Goal: Transaction & Acquisition: Purchase product/service

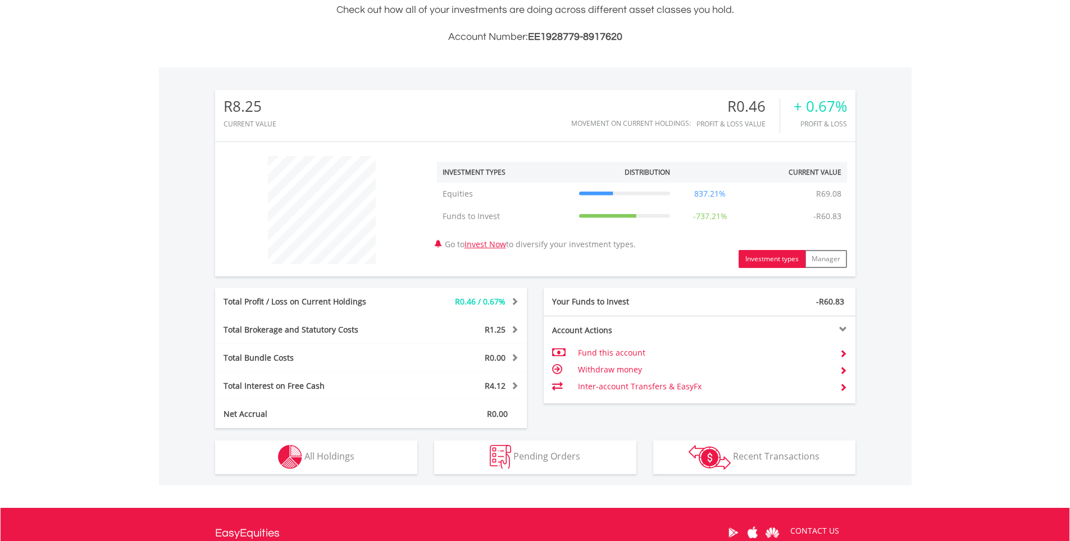
scroll to position [281, 0]
drag, startPoint x: 833, startPoint y: 213, endPoint x: 812, endPoint y: 194, distance: 28.2
click at [812, 194] on tbody "Equities Equities R69.08 837.21% R69.08 Funds to Invest Funds to Invest -R60.83…" at bounding box center [642, 204] width 410 height 45
click at [441, 303] on div "R0.46 / 0.67%" at bounding box center [461, 300] width 130 height 11
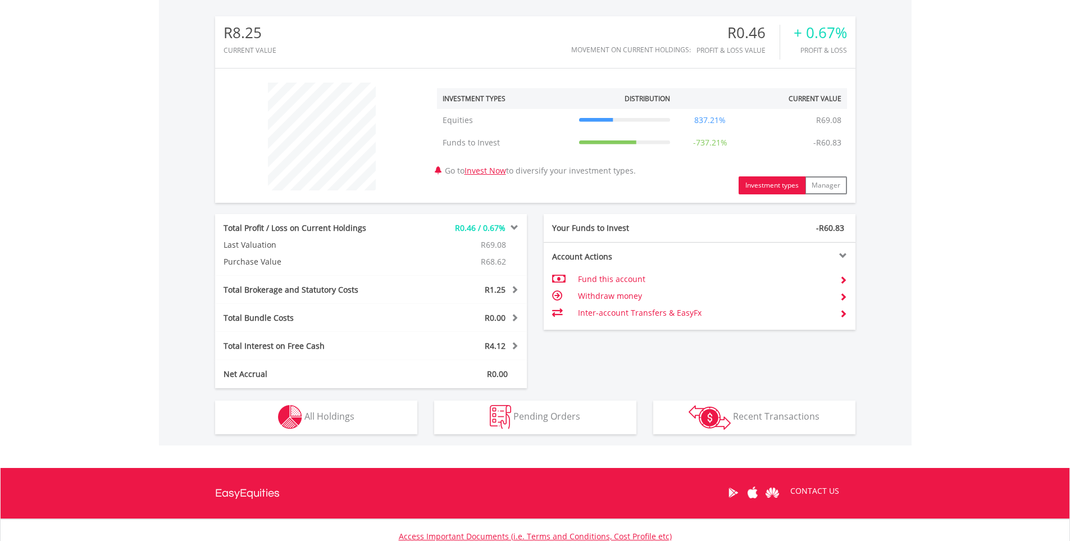
scroll to position [443, 0]
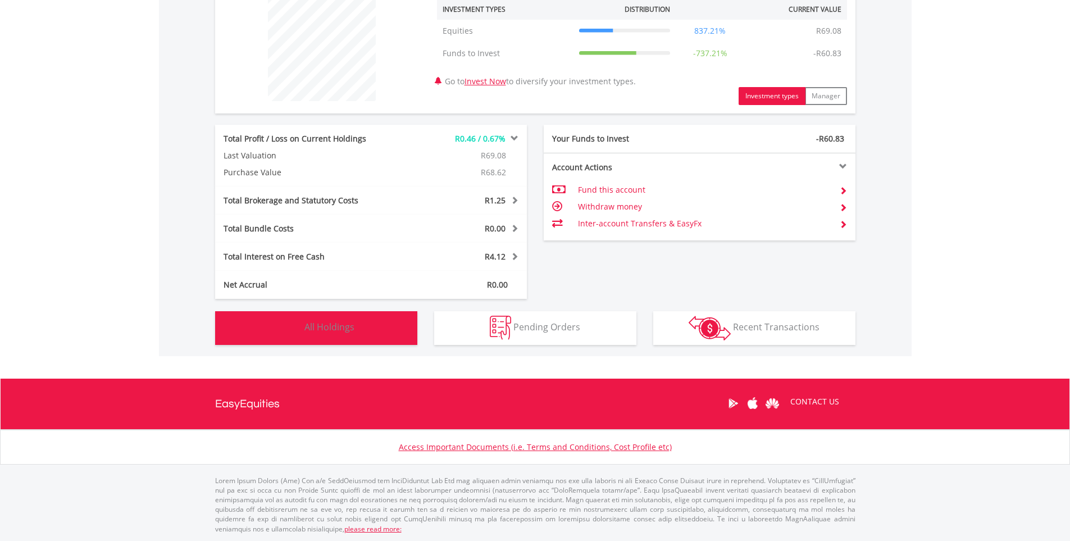
click at [363, 327] on button "Holdings All Holdings" at bounding box center [316, 328] width 202 height 34
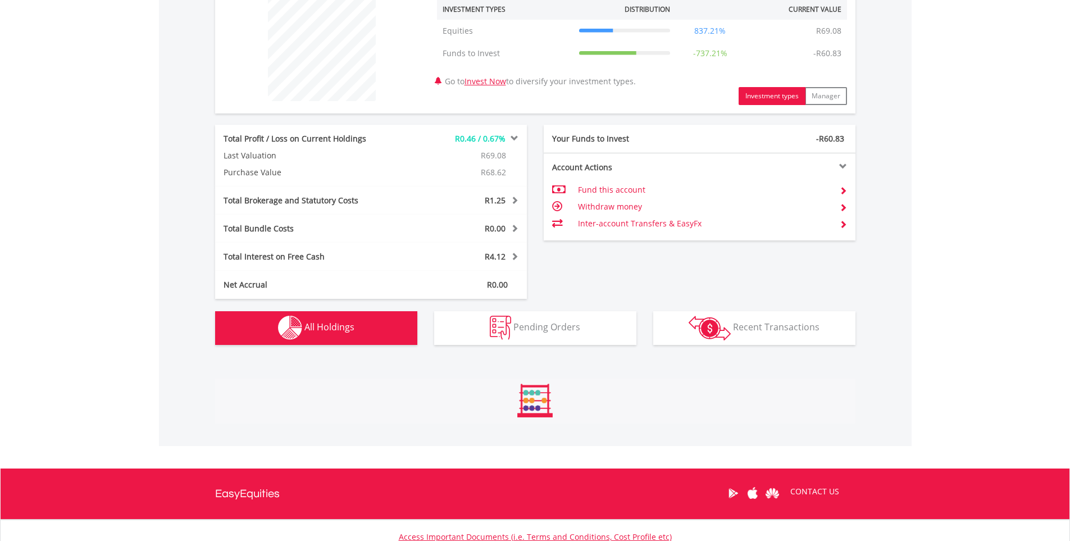
scroll to position [777, 0]
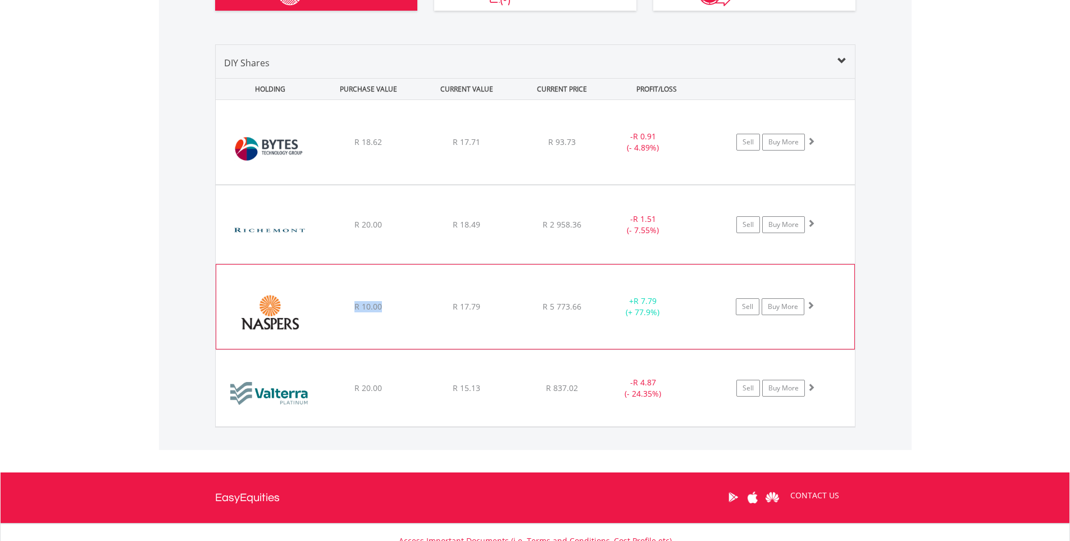
drag, startPoint x: 383, startPoint y: 306, endPoint x: 354, endPoint y: 313, distance: 29.4
click at [354, 184] on div "﻿ Naspers Limited R 10.00 R 17.79 R 5 773.66 + R 7.79 (+ 77.9%) Sell Buy More" at bounding box center [535, 142] width 639 height 84
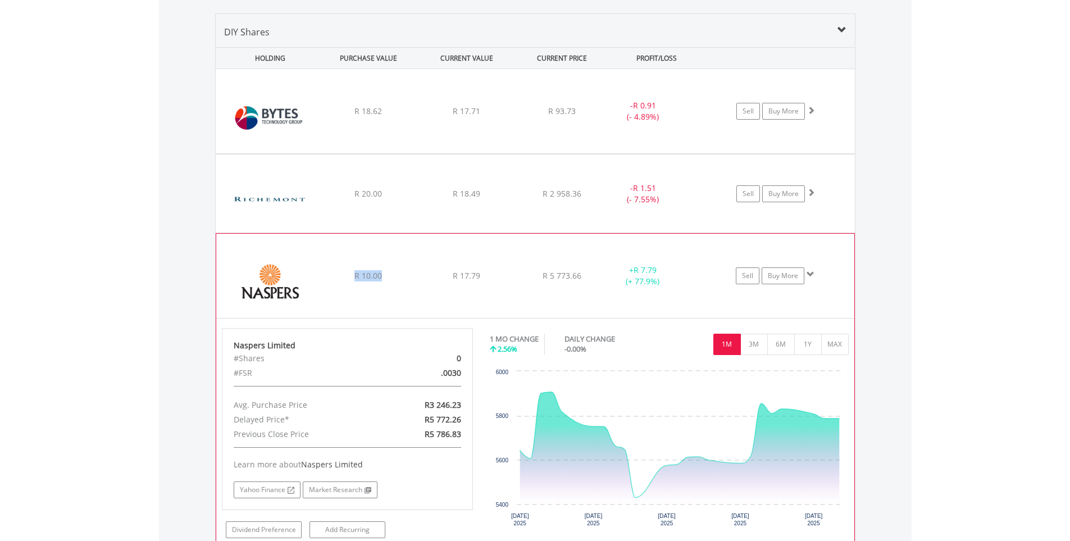
scroll to position [833, 0]
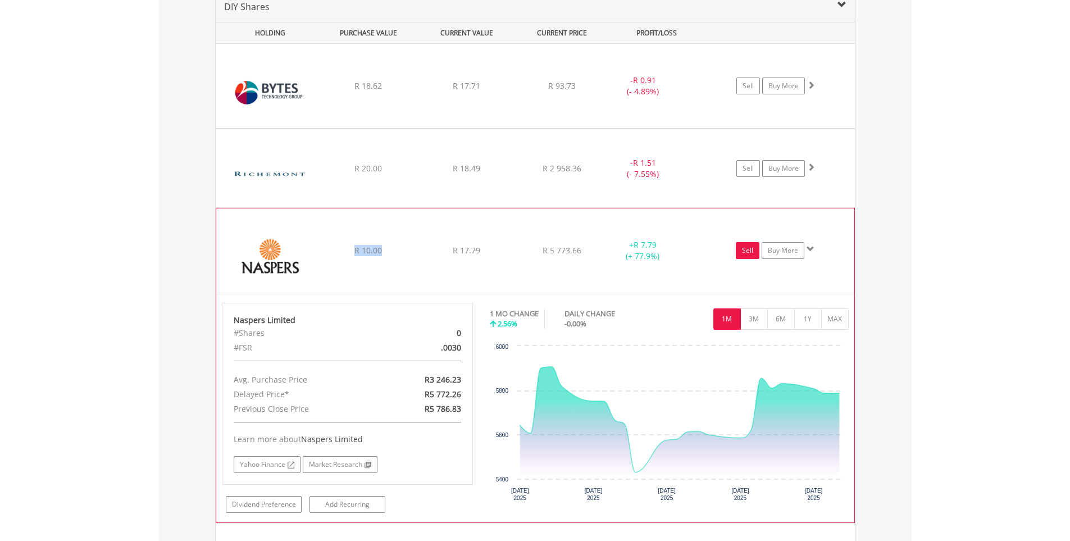
click at [751, 252] on link "Sell" at bounding box center [748, 250] width 24 height 17
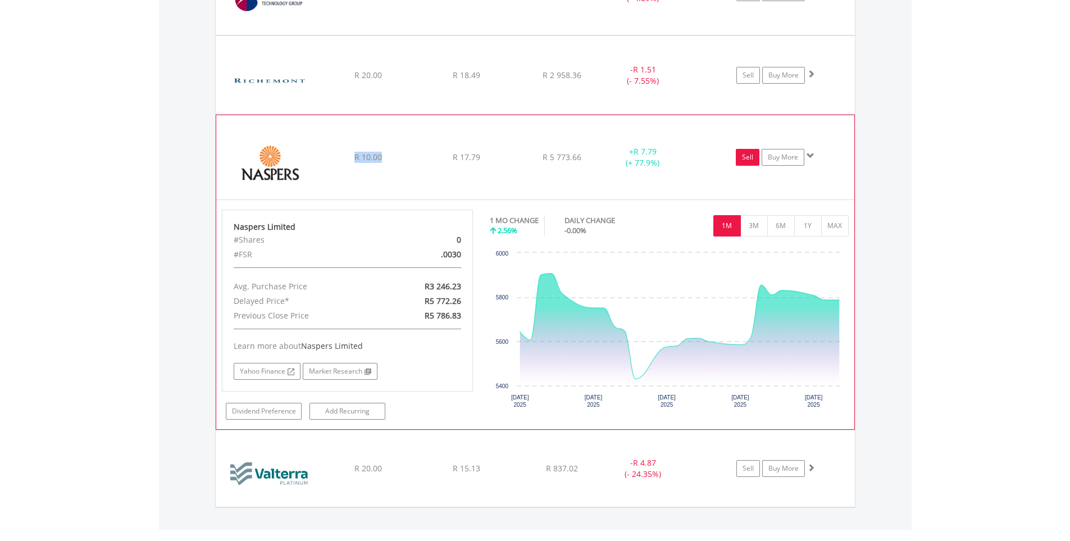
scroll to position [946, 0]
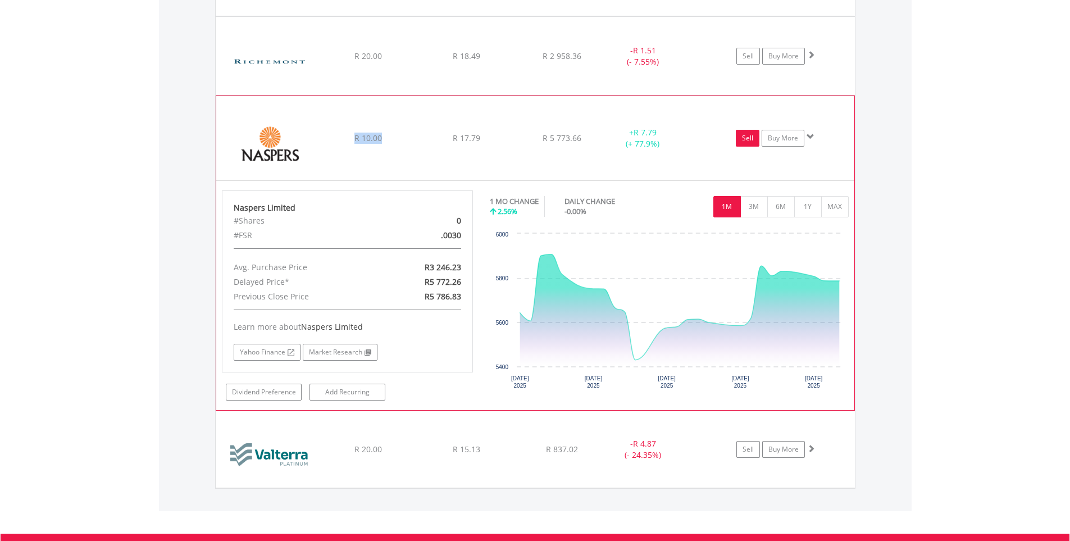
click at [744, 141] on link "Sell" at bounding box center [748, 138] width 24 height 17
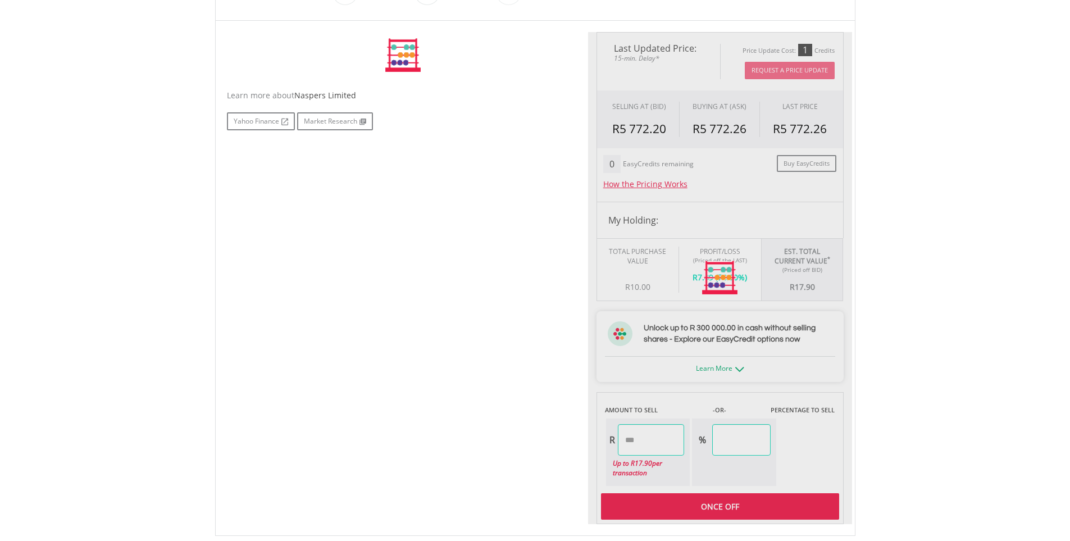
scroll to position [337, 0]
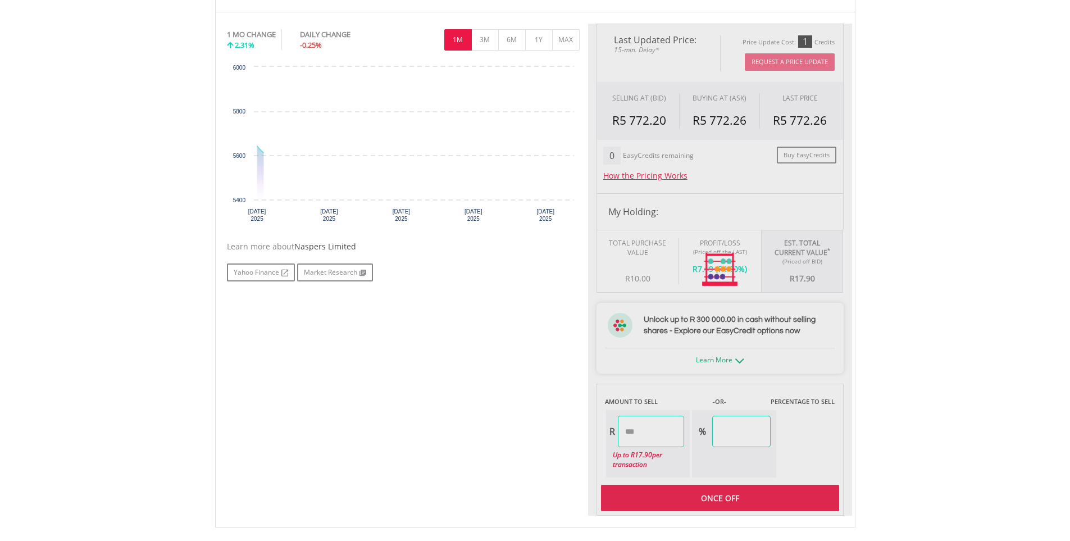
type input "*****"
type input "******"
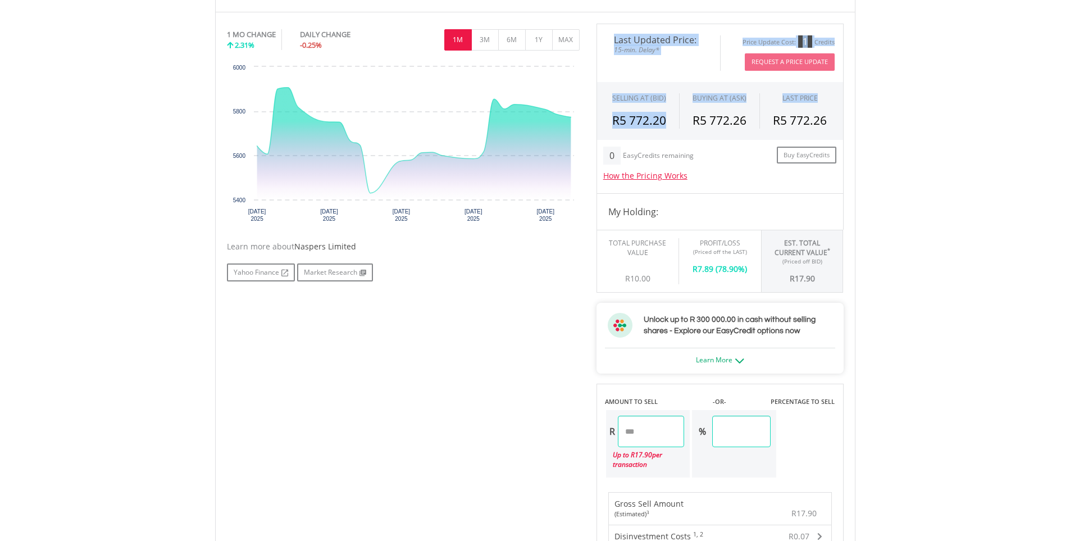
drag, startPoint x: 642, startPoint y: 119, endPoint x: 670, endPoint y: 120, distance: 27.5
click at [670, 120] on div "Last Updated Price: 15-min. Delay* Price Update Cost: 1 Credits Request A Price…" at bounding box center [720, 369] width 264 height 690
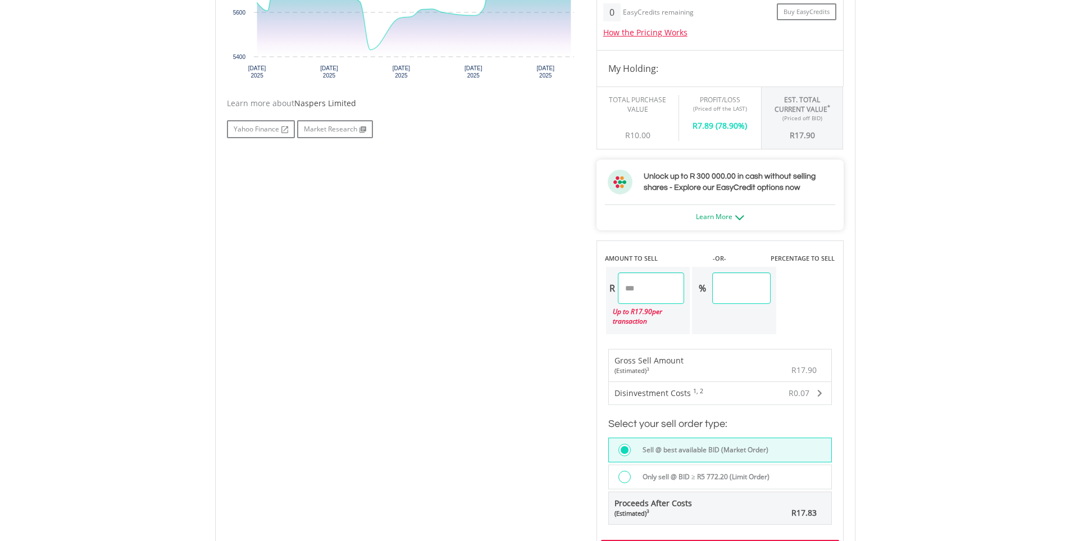
scroll to position [505, 0]
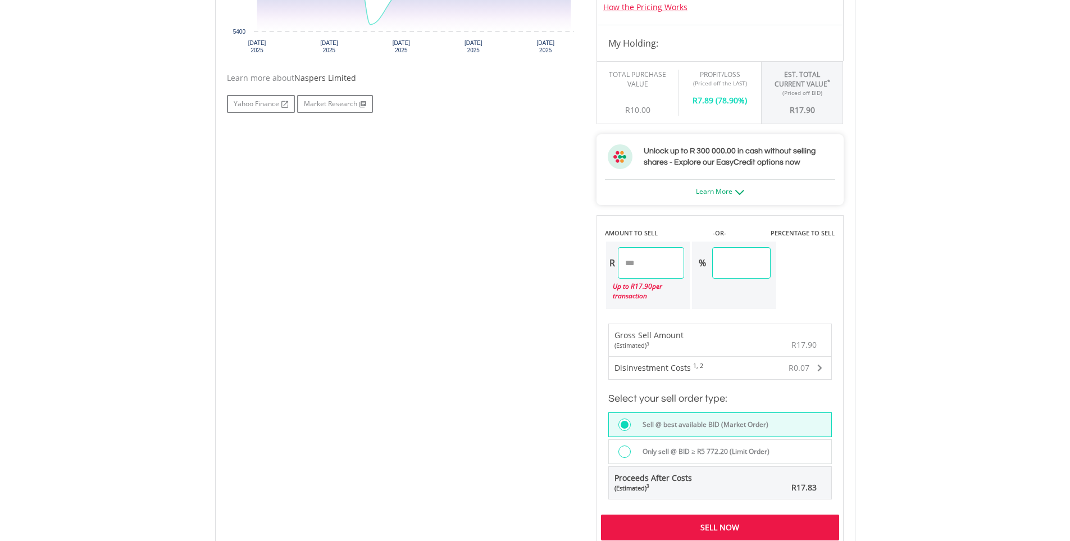
drag, startPoint x: 649, startPoint y: 261, endPoint x: 624, endPoint y: 255, distance: 25.3
click at [624, 255] on input "*****" at bounding box center [651, 262] width 67 height 31
click at [827, 264] on div "Last Updated Price: 15-min. Delay* Price Update Cost: 1 Credits Request A Price…" at bounding box center [720, 200] width 264 height 690
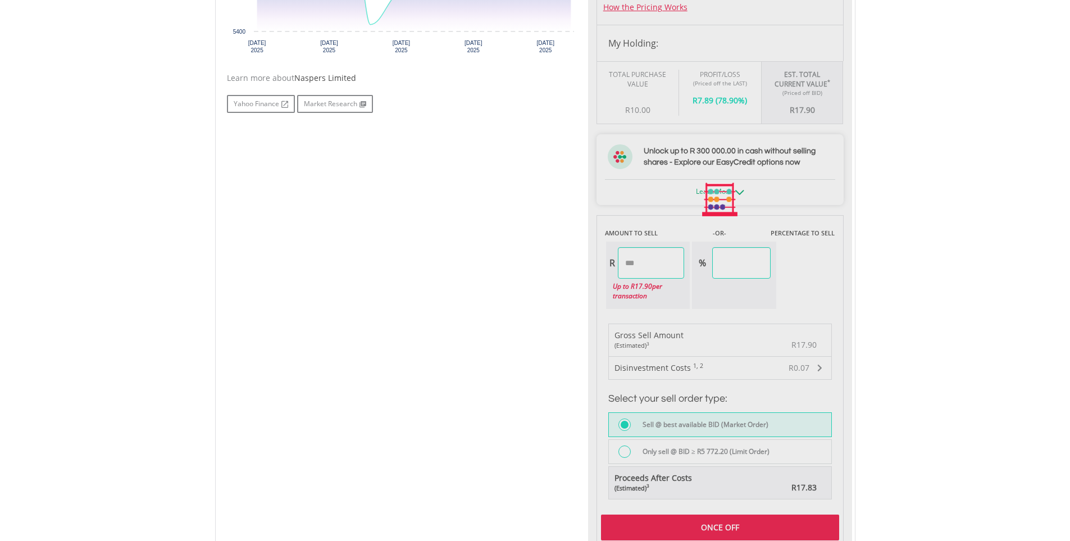
type input "*****"
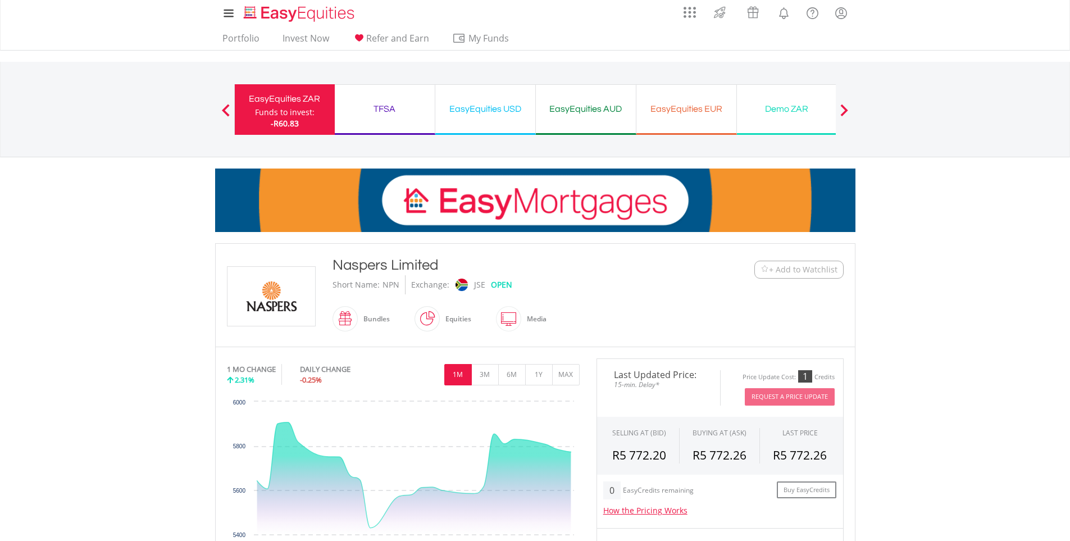
scroll to position [0, 0]
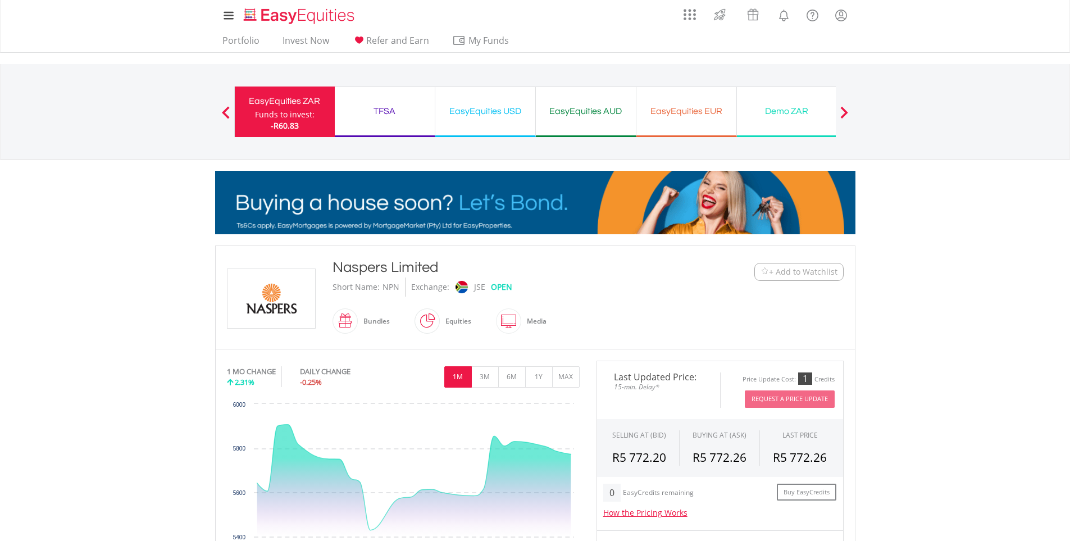
drag, startPoint x: 280, startPoint y: 113, endPoint x: 300, endPoint y: 115, distance: 20.3
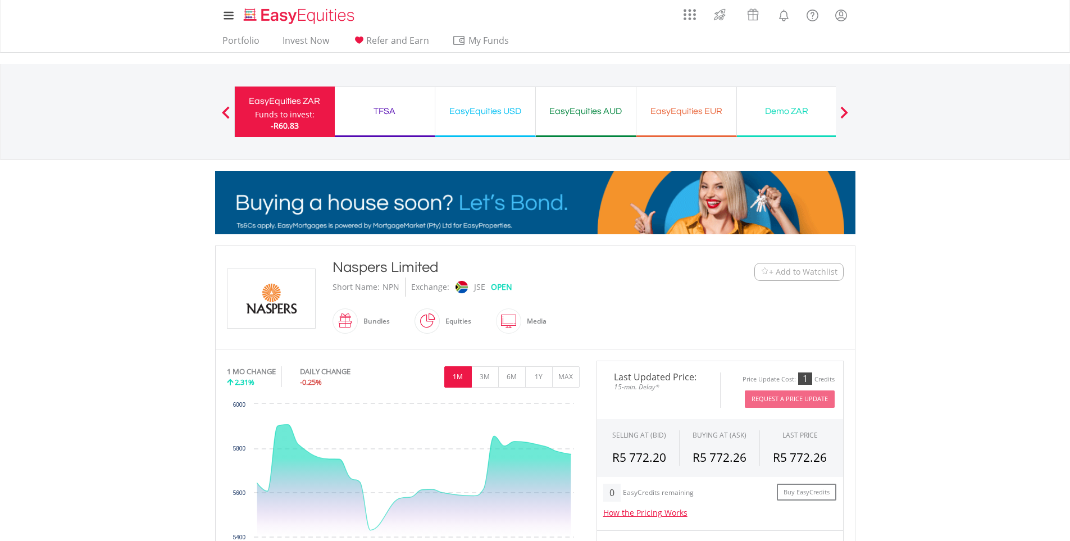
click at [280, 113] on div "Funds to invest:" at bounding box center [285, 114] width 60 height 11
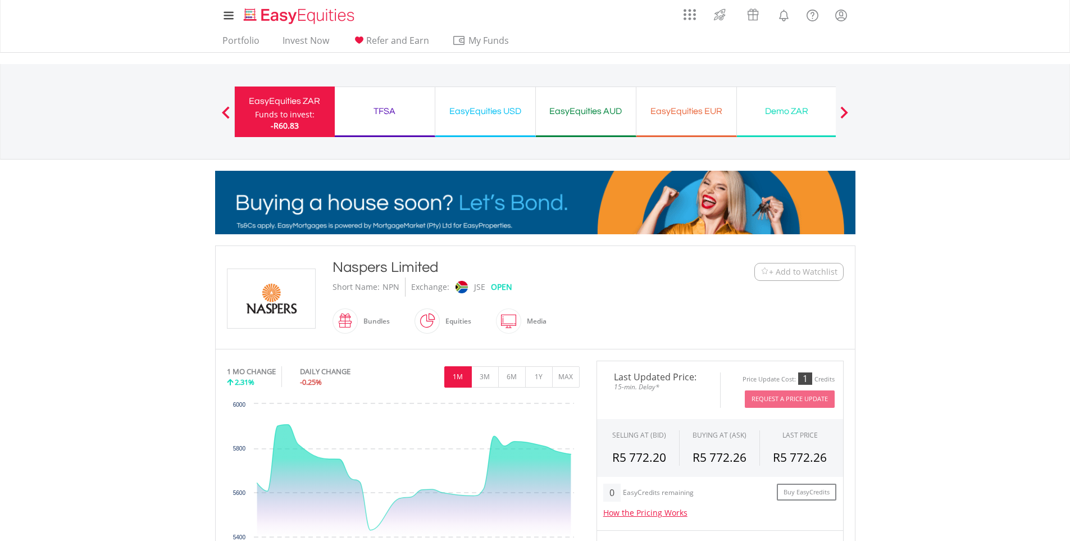
click at [287, 107] on div "EasyEquities ZAR" at bounding box center [284, 101] width 86 height 16
click at [300, 115] on div "Funds to invest:" at bounding box center [285, 114] width 60 height 11
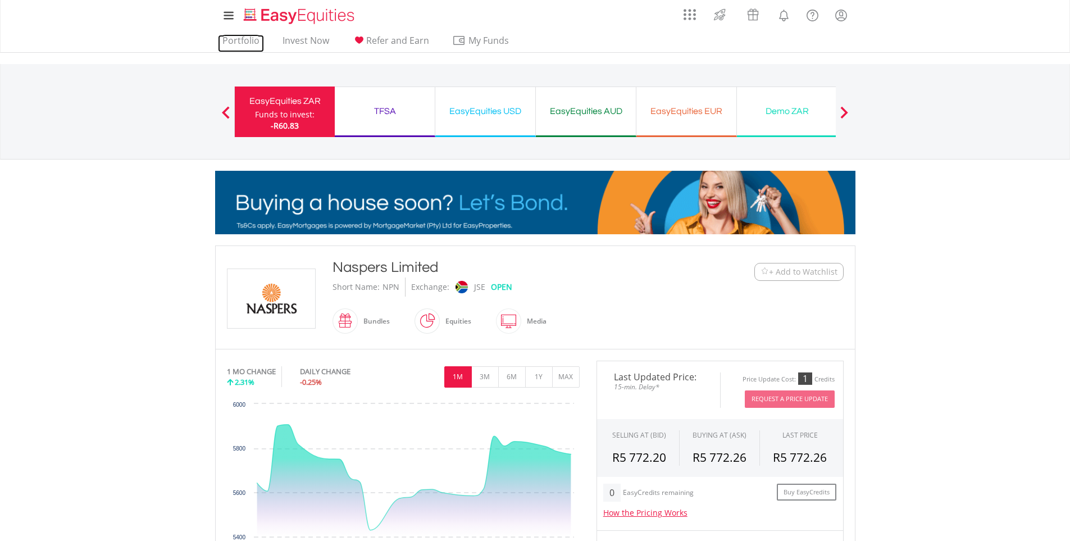
click at [230, 43] on link "Portfolio" at bounding box center [241, 43] width 46 height 17
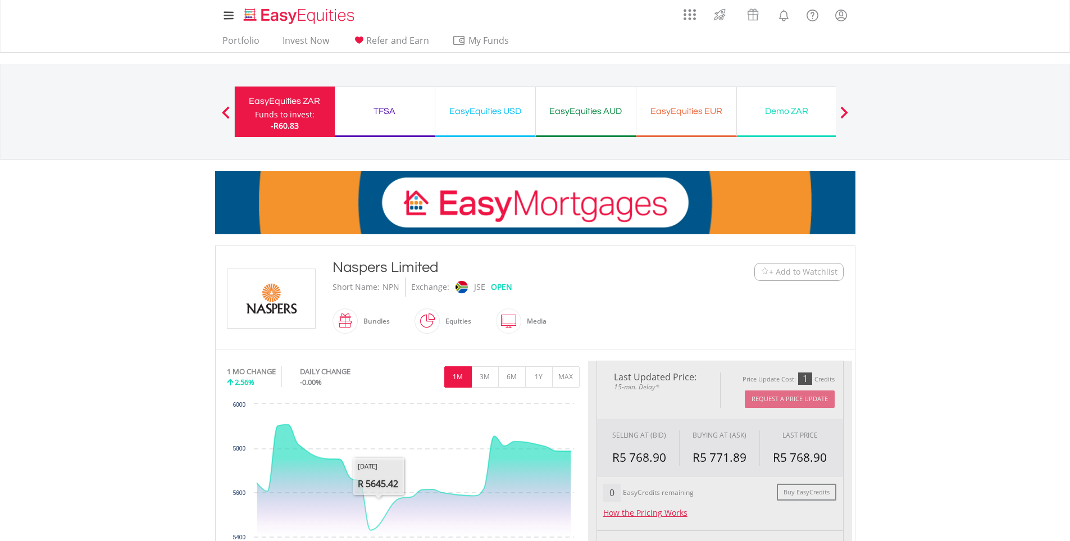
type input "*****"
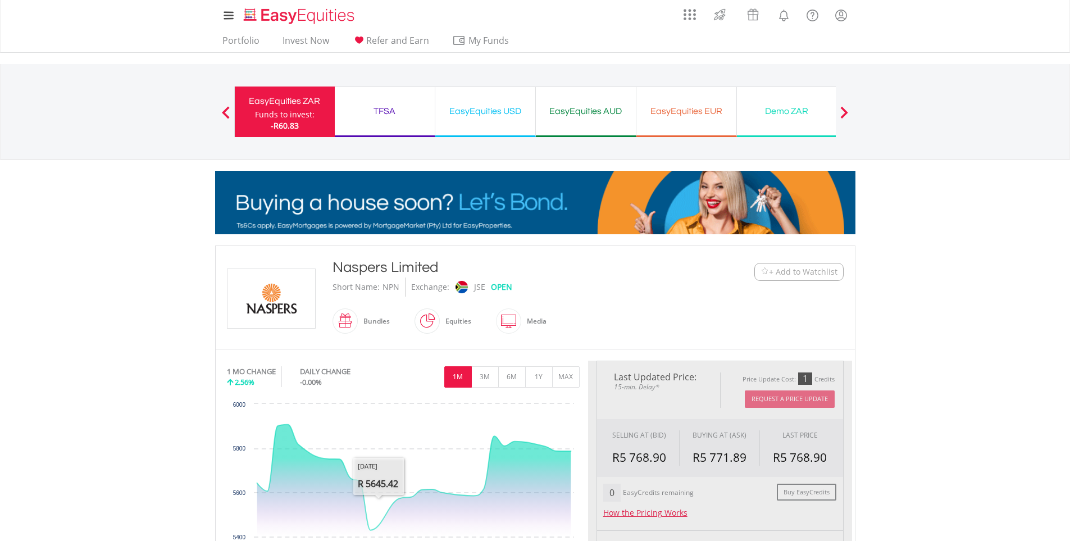
type input "******"
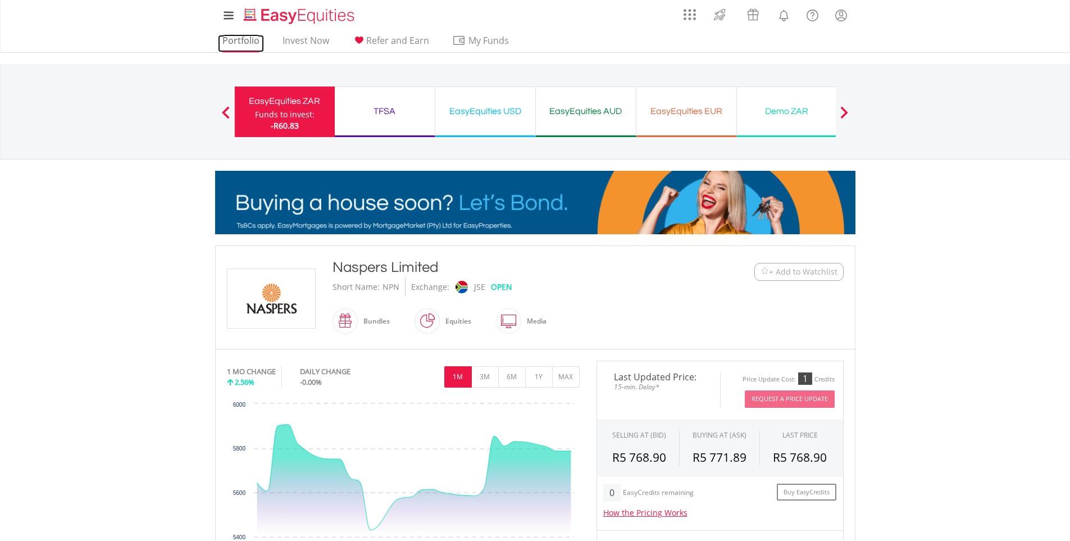
click at [253, 44] on link "Portfolio" at bounding box center [241, 43] width 46 height 17
